Goal: Check status: Check status

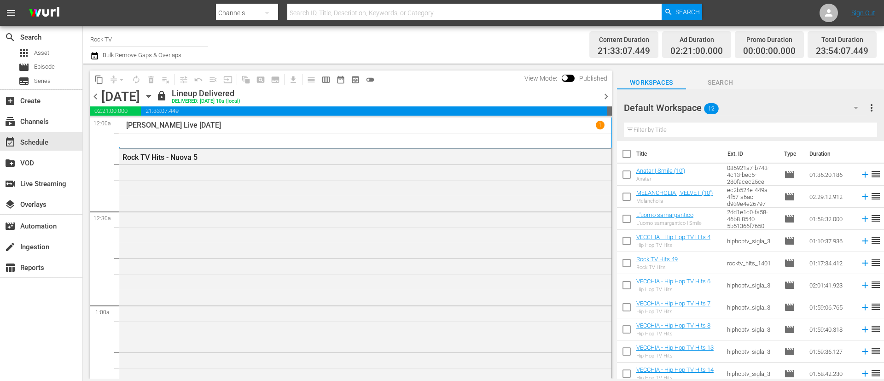
scroll to position [2420, 0]
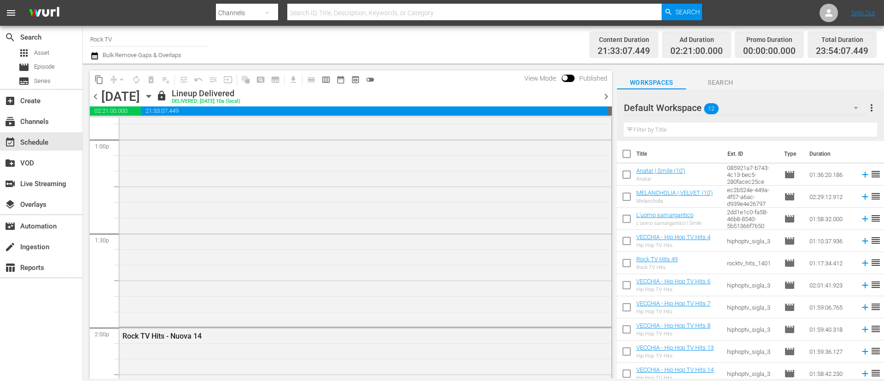
click at [604, 99] on span "chevron_right" at bounding box center [606, 97] width 12 height 12
click at [604, 97] on span "chevron_right" at bounding box center [606, 97] width 12 height 12
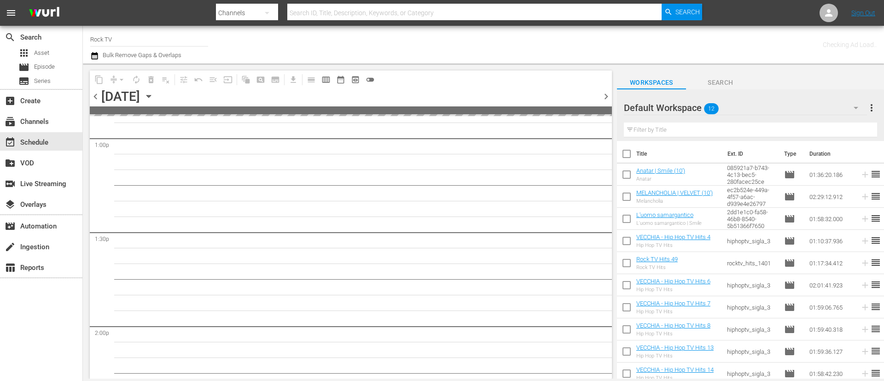
scroll to position [2467, 0]
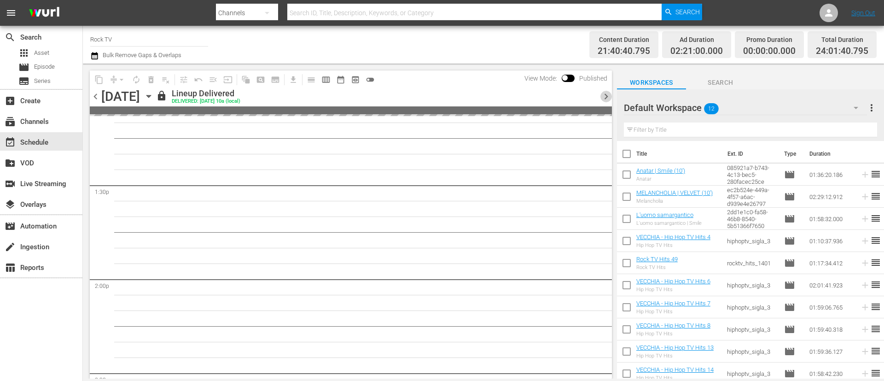
click at [604, 97] on span "chevron_right" at bounding box center [606, 97] width 12 height 12
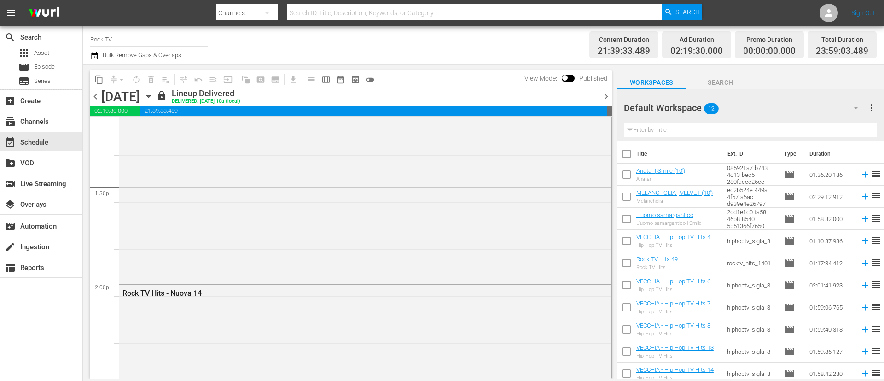
scroll to position [2388, 0]
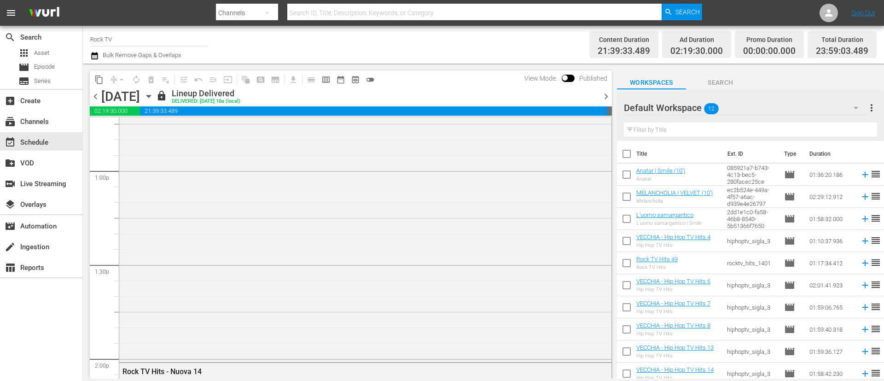
click at [604, 97] on span "chevron_right" at bounding box center [606, 97] width 12 height 12
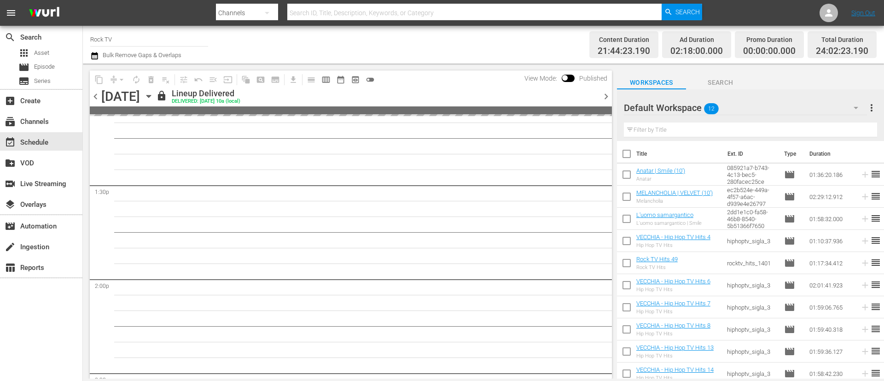
scroll to position [2404, 0]
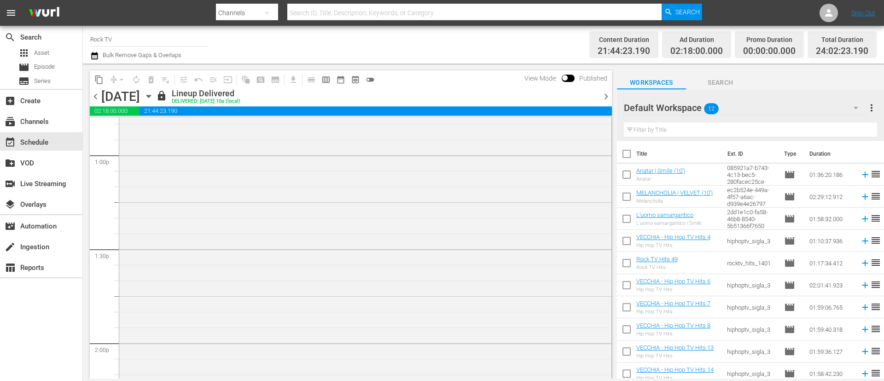
click at [604, 97] on span "chevron_right" at bounding box center [606, 97] width 12 height 12
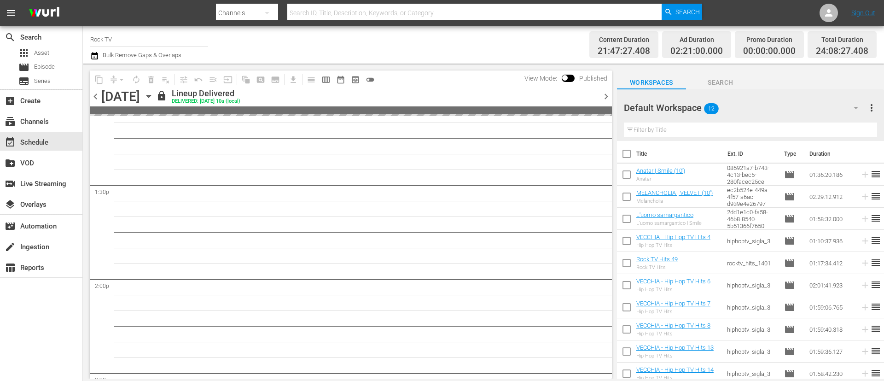
scroll to position [2404, 0]
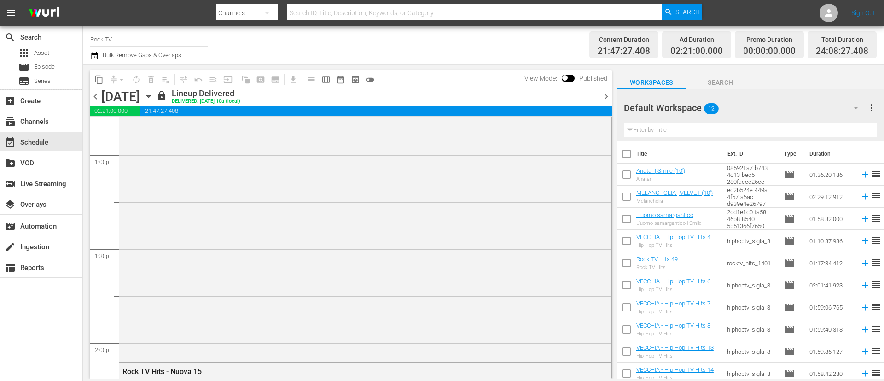
click at [604, 97] on span "chevron_right" at bounding box center [606, 97] width 12 height 12
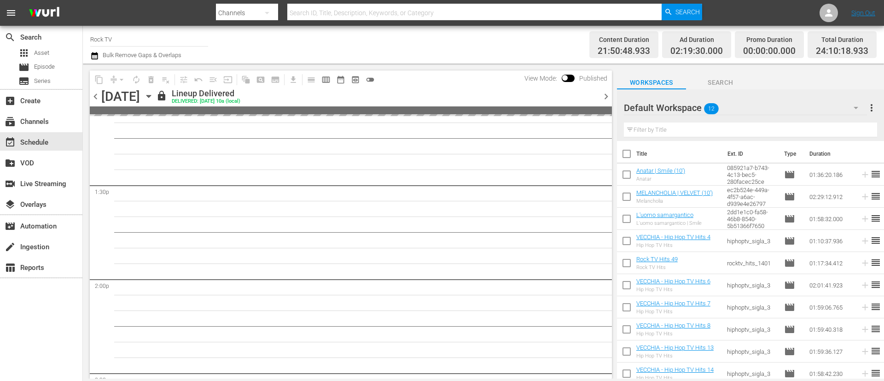
scroll to position [2388, 0]
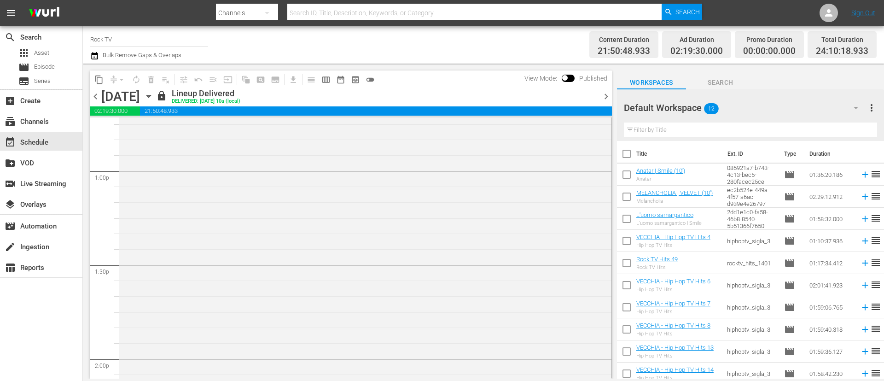
click at [604, 99] on span "chevron_right" at bounding box center [606, 97] width 12 height 12
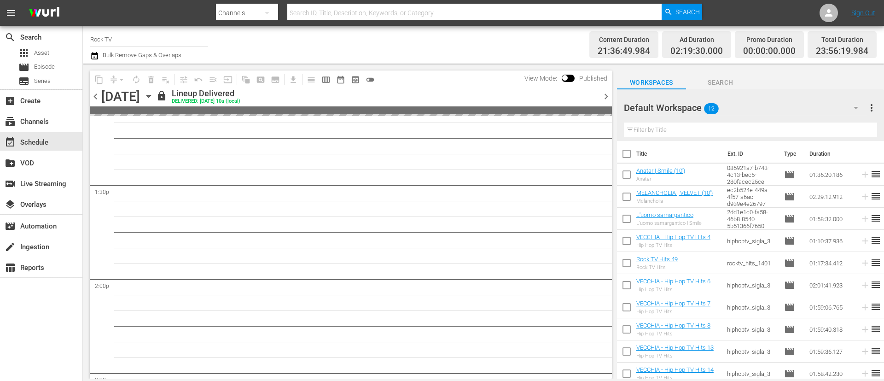
scroll to position [2373, 0]
